Goal: Obtain resource: Obtain resource

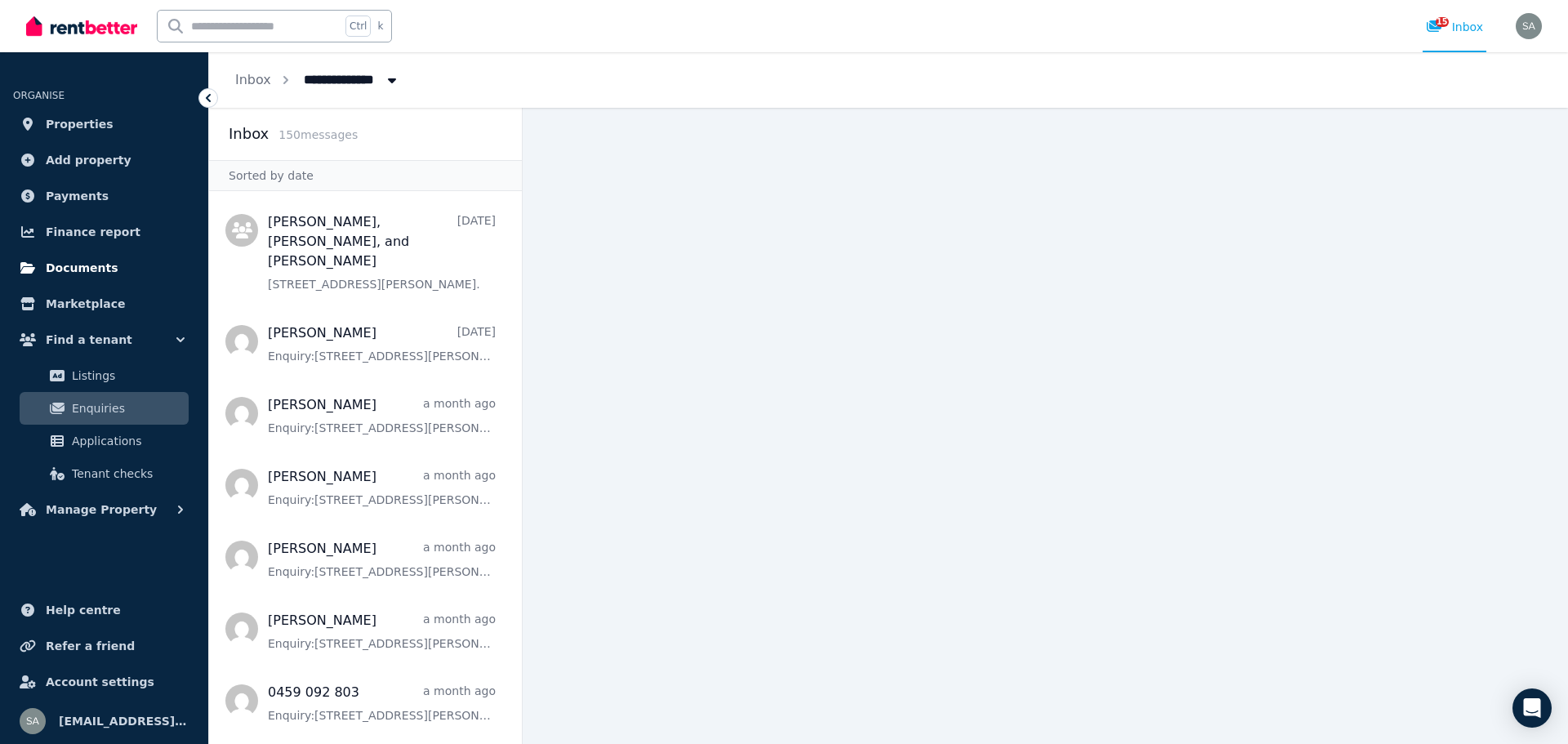
click at [87, 265] on span "Documents" at bounding box center [82, 267] width 73 height 20
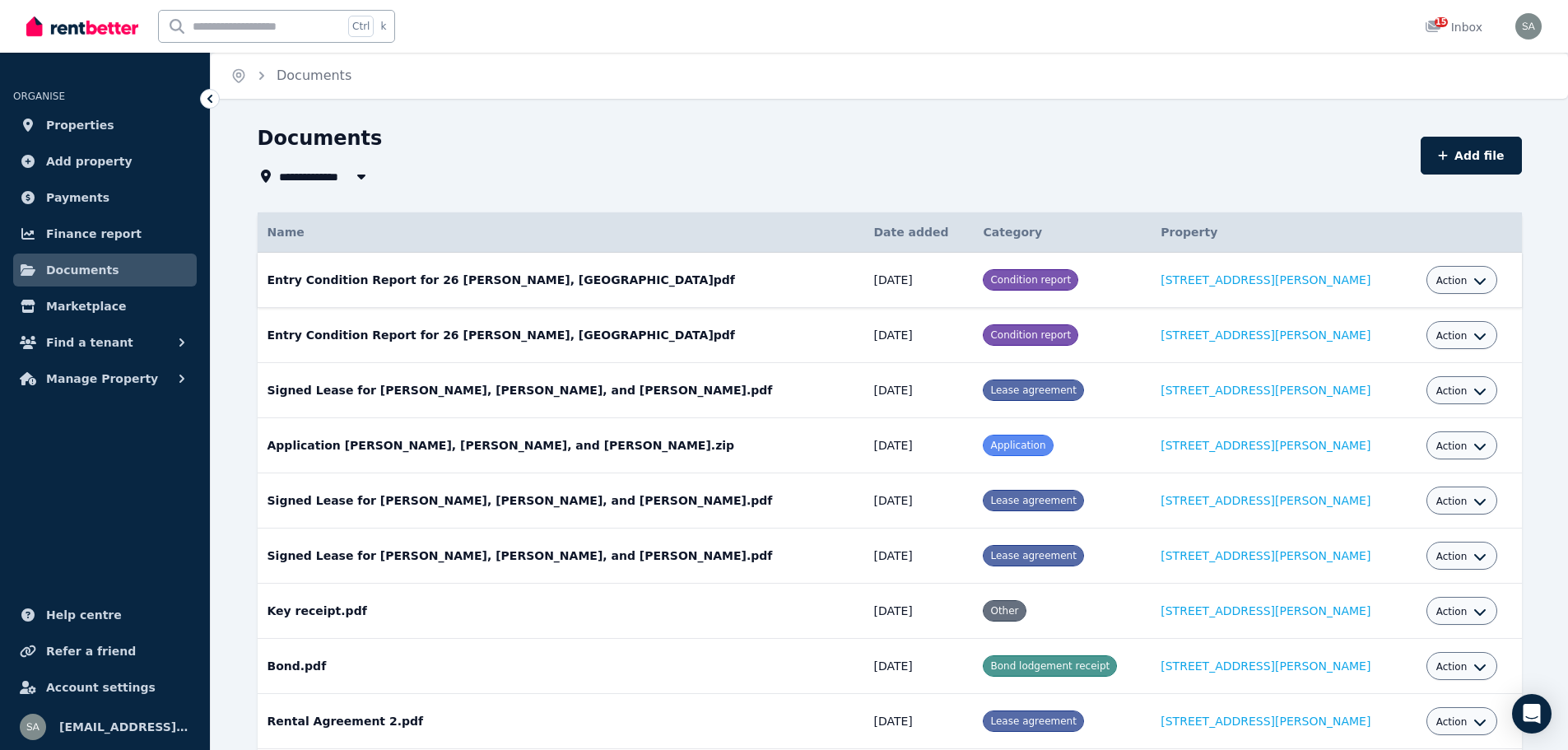
click at [605, 270] on td "Entry Condition Report for [STREET_ADDRESS][PERSON_NAME]pdf Date added: [DATE] …" at bounding box center [561, 280] width 606 height 56
click at [1455, 273] on div "Action" at bounding box center [1462, 280] width 51 height 20
click at [1441, 283] on span "Action" at bounding box center [1451, 281] width 31 height 13
click at [1356, 345] on link "View" at bounding box center [1411, 347] width 158 height 29
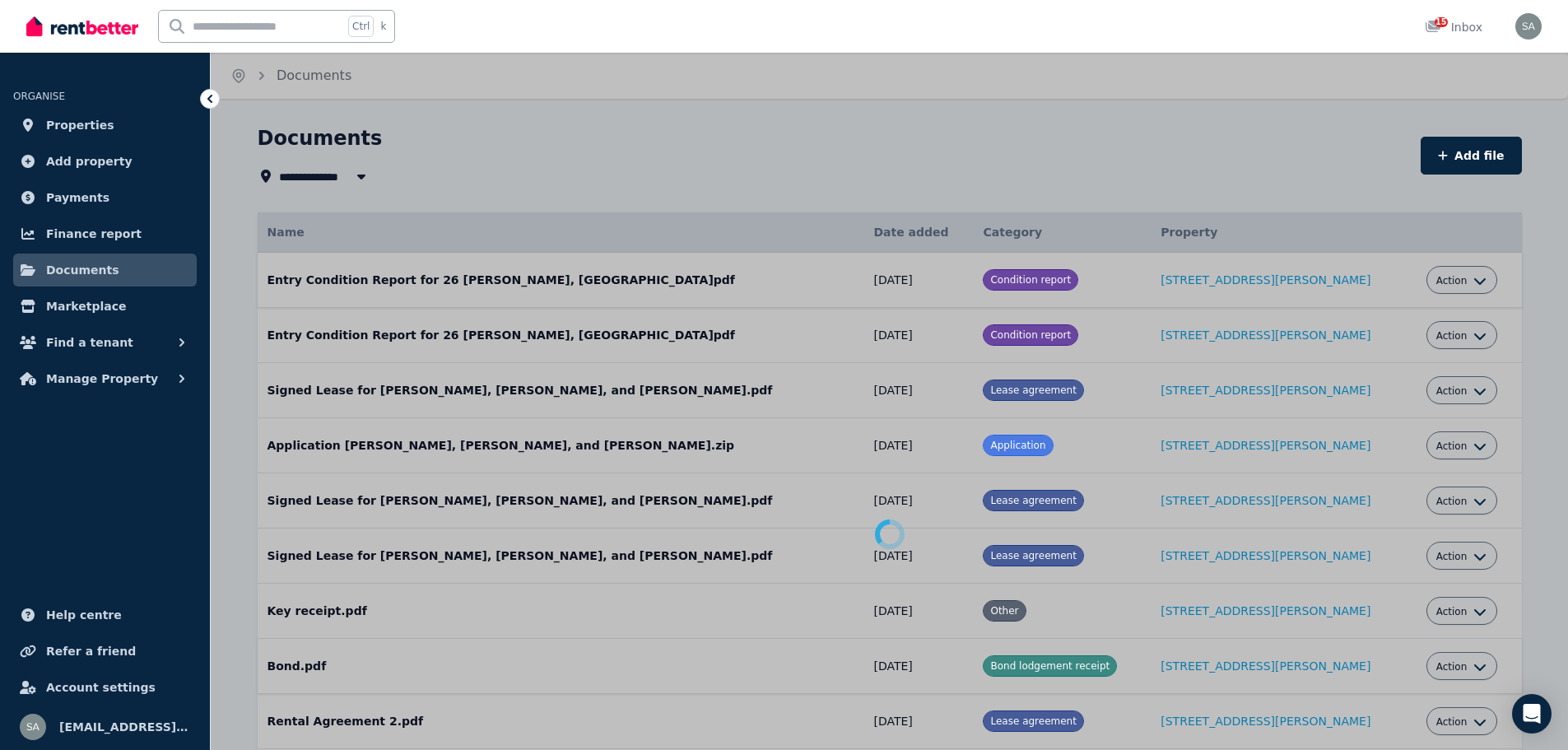
click at [1474, 666] on icon "button" at bounding box center [1479, 667] width 11 height 7
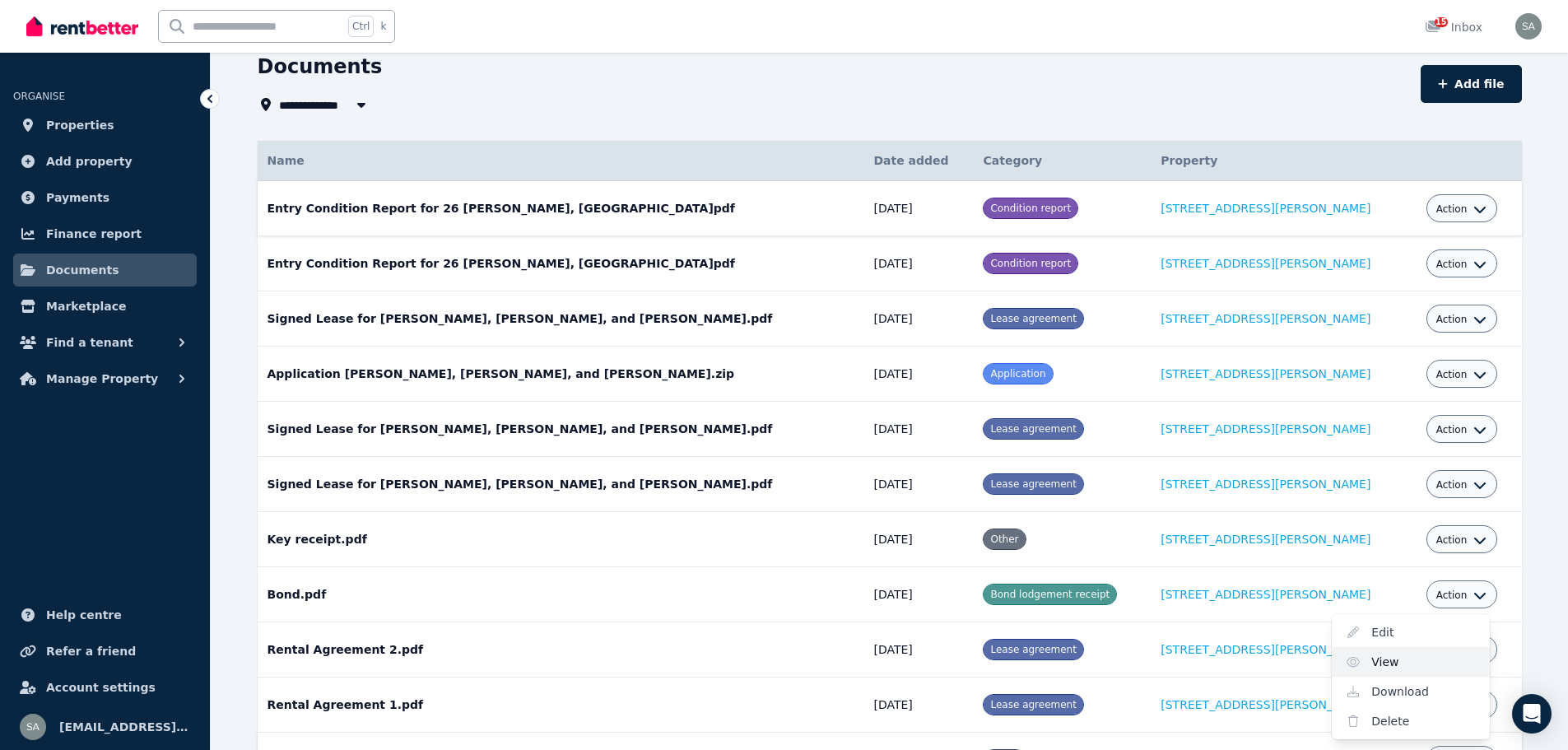
scroll to position [223, 0]
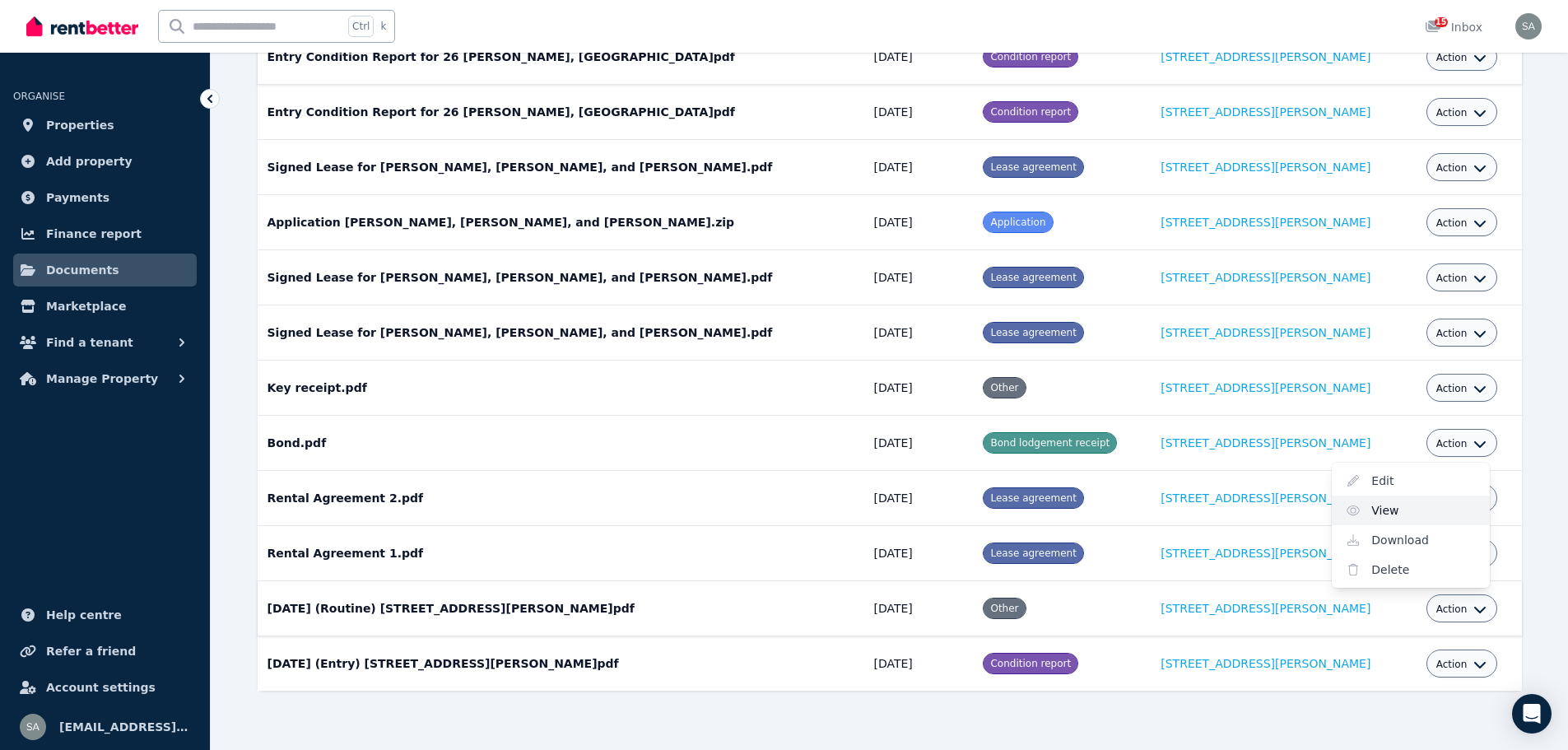
click at [1447, 611] on button "Action" at bounding box center [1462, 610] width 51 height 13
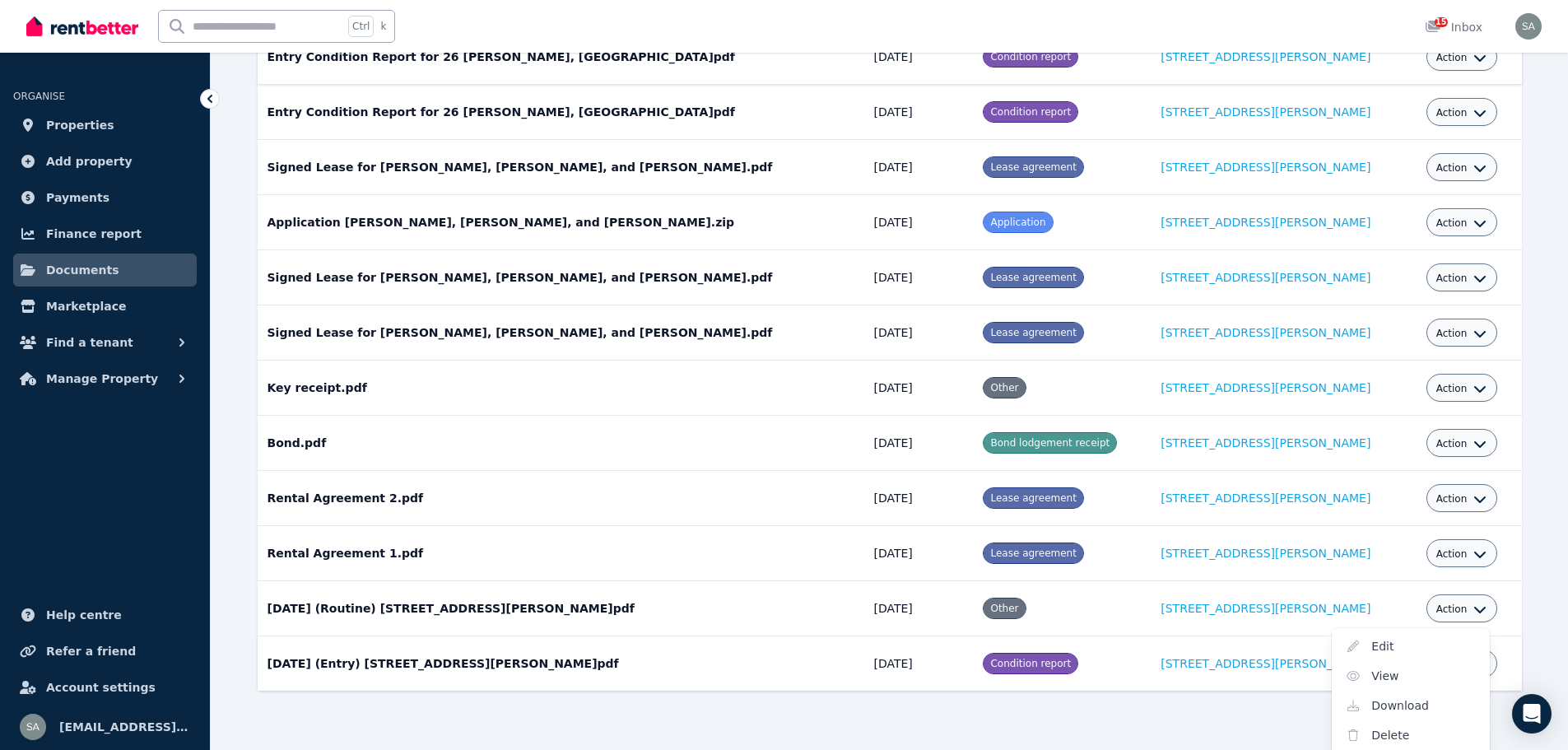
click at [1469, 663] on div "Action" at bounding box center [1463, 664] width 72 height 28
click at [1474, 663] on icon "button" at bounding box center [1480, 664] width 13 height 13
click at [1362, 732] on link "View" at bounding box center [1411, 730] width 158 height 29
